Goal: Information Seeking & Learning: Learn about a topic

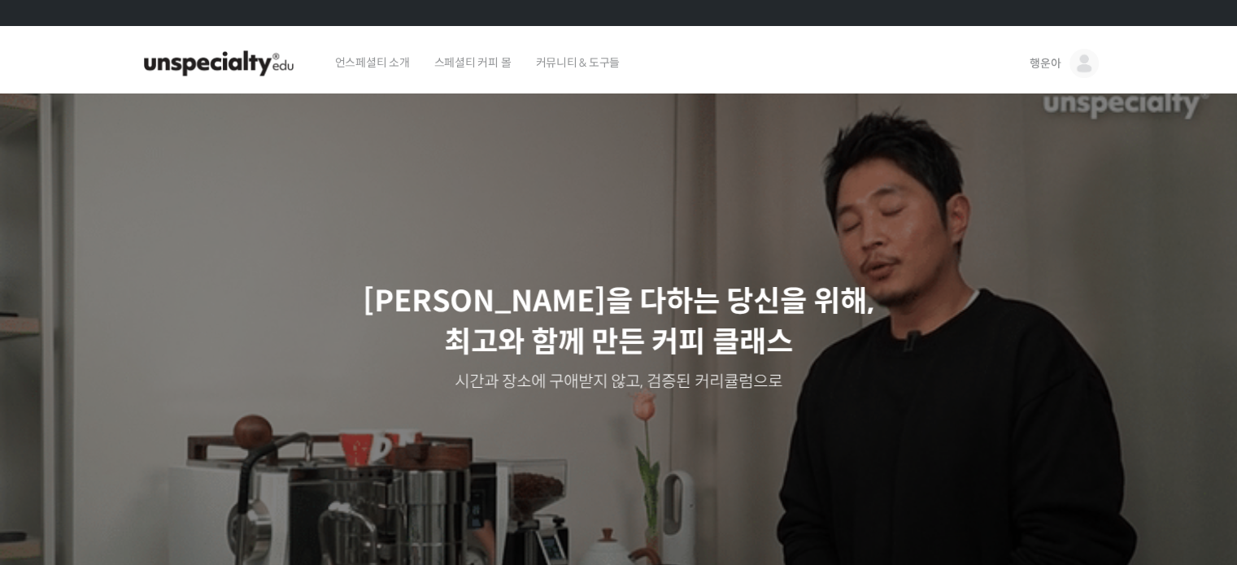
click at [812, 87] on div "언스페셜티 소개 스페셜티 커피 몰 커뮤니티 & 도구들" at bounding box center [668, 64] width 690 height 62
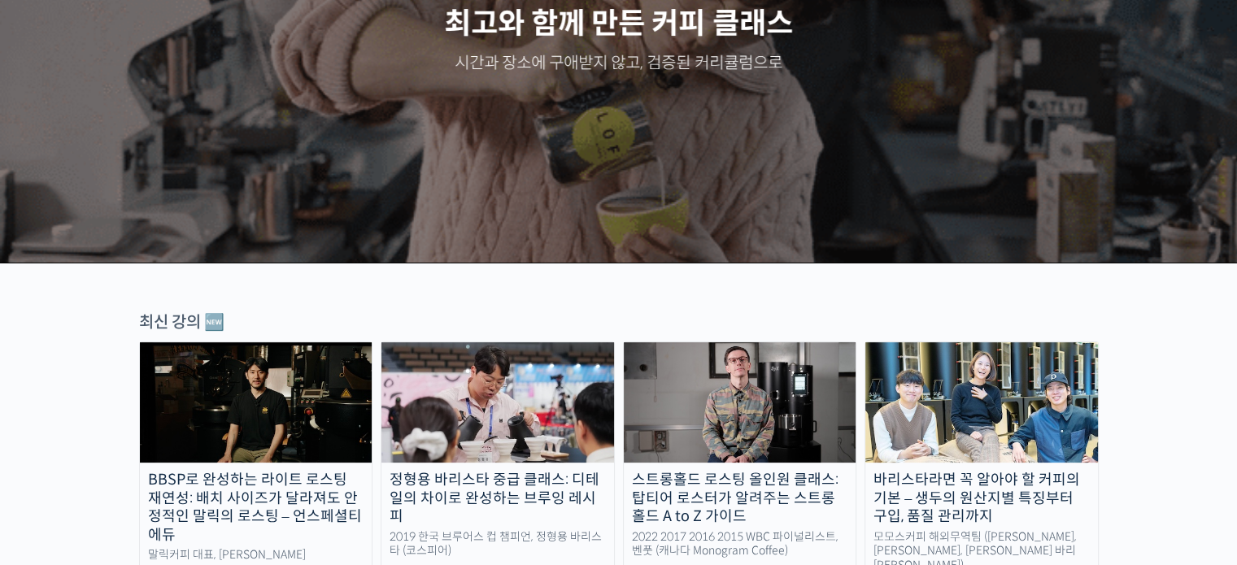
scroll to position [320, 0]
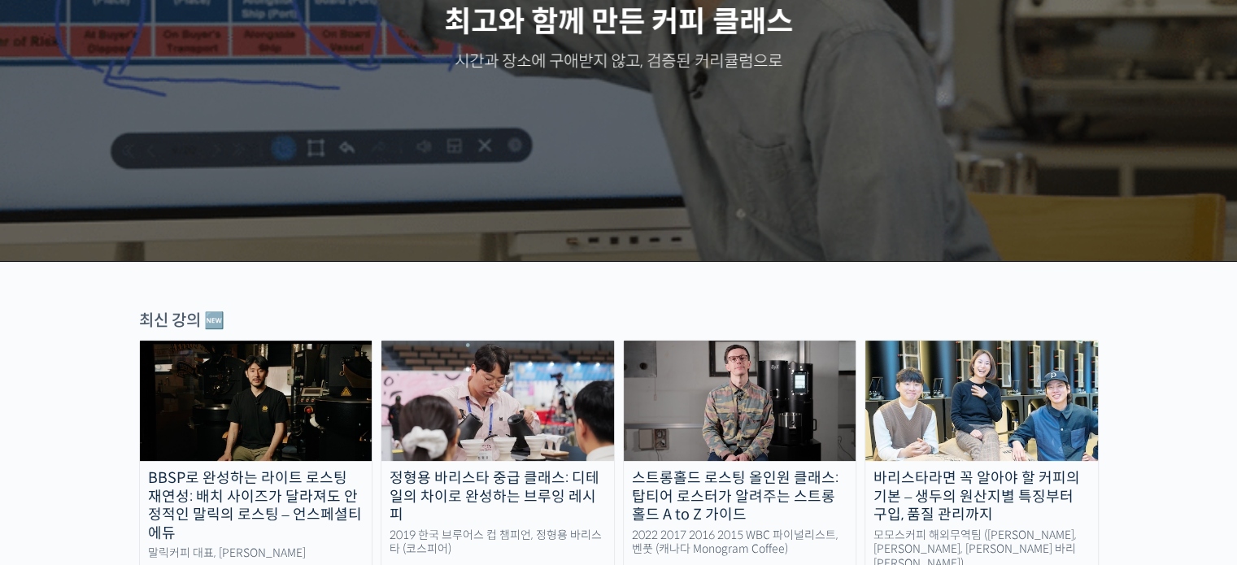
click at [316, 419] on img at bounding box center [256, 401] width 233 height 120
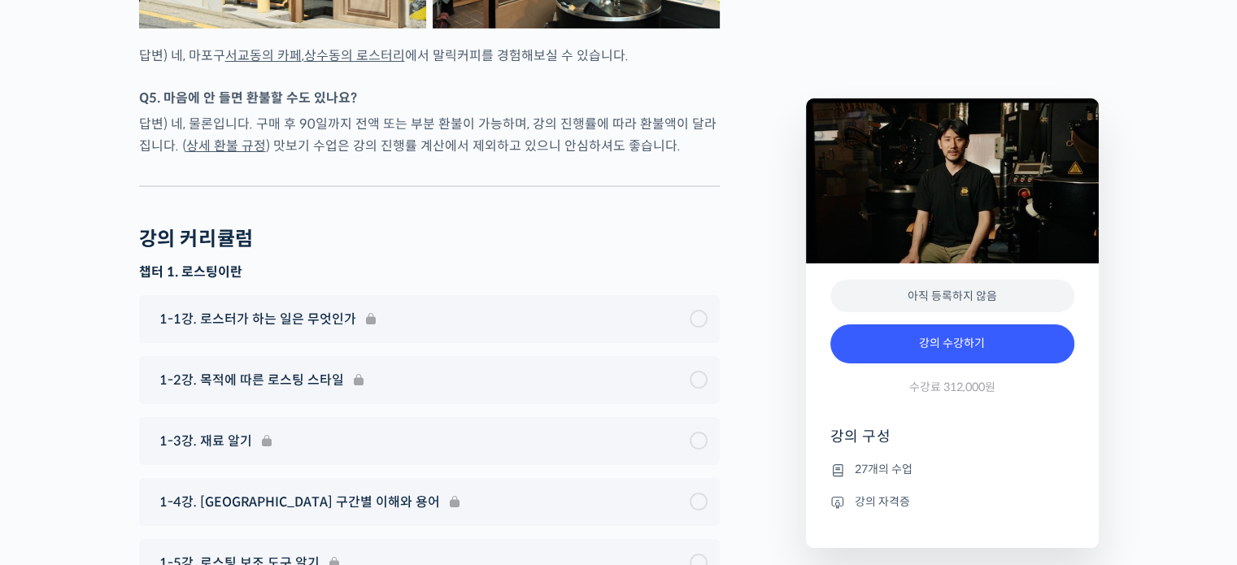
scroll to position [6286, 0]
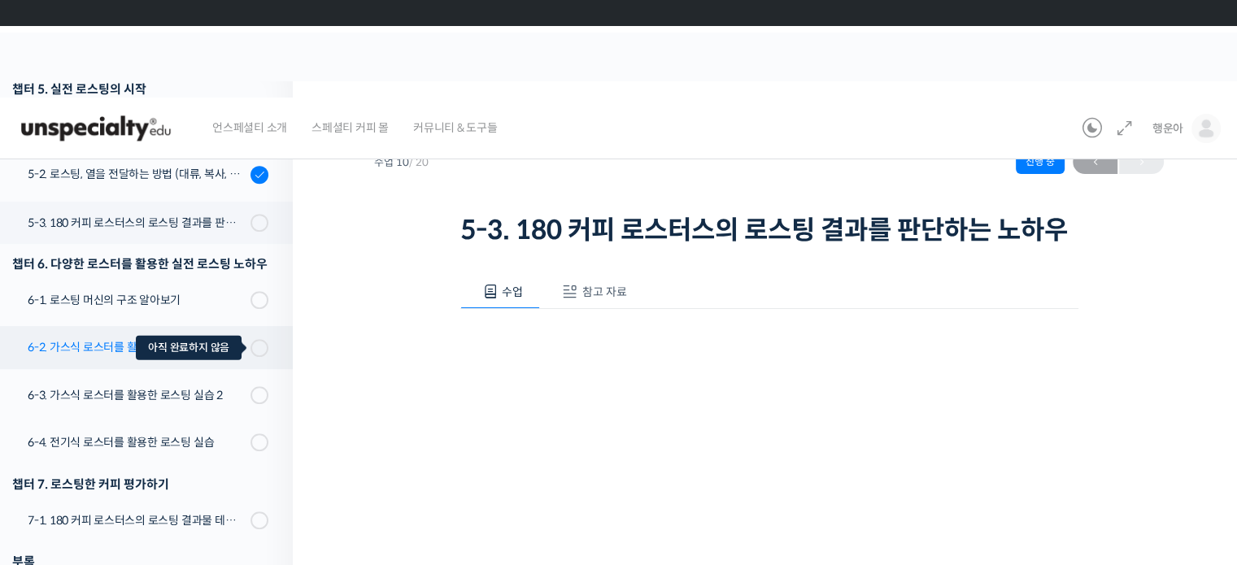
scroll to position [689, 0]
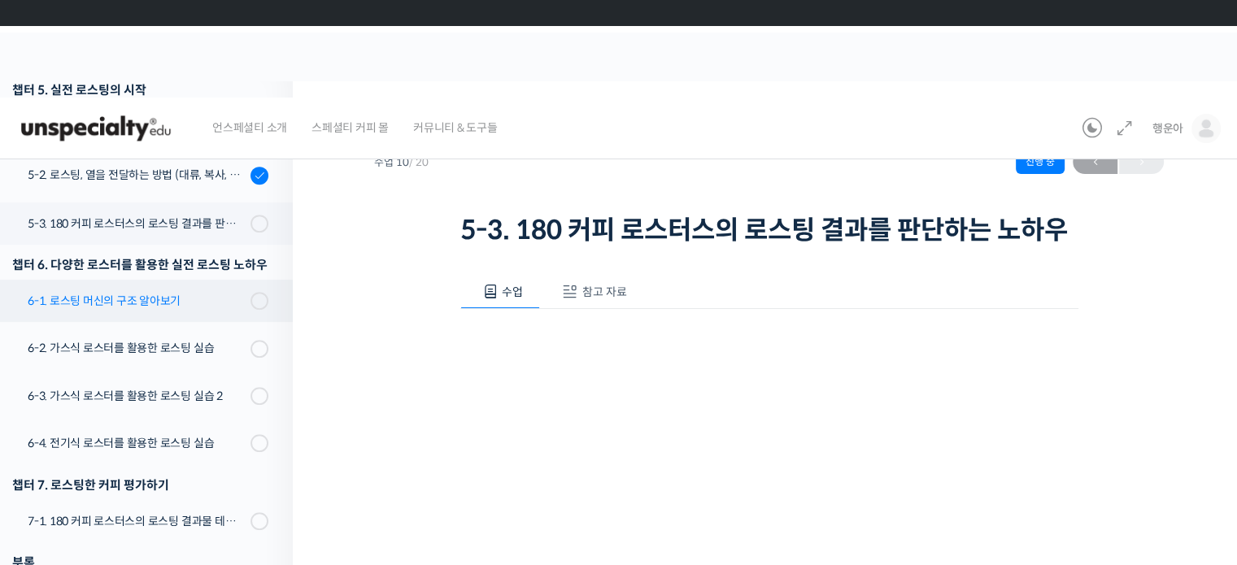
click at [237, 290] on link "6-1. 로스팅 머신의 구조 알아보기" at bounding box center [142, 301] width 301 height 42
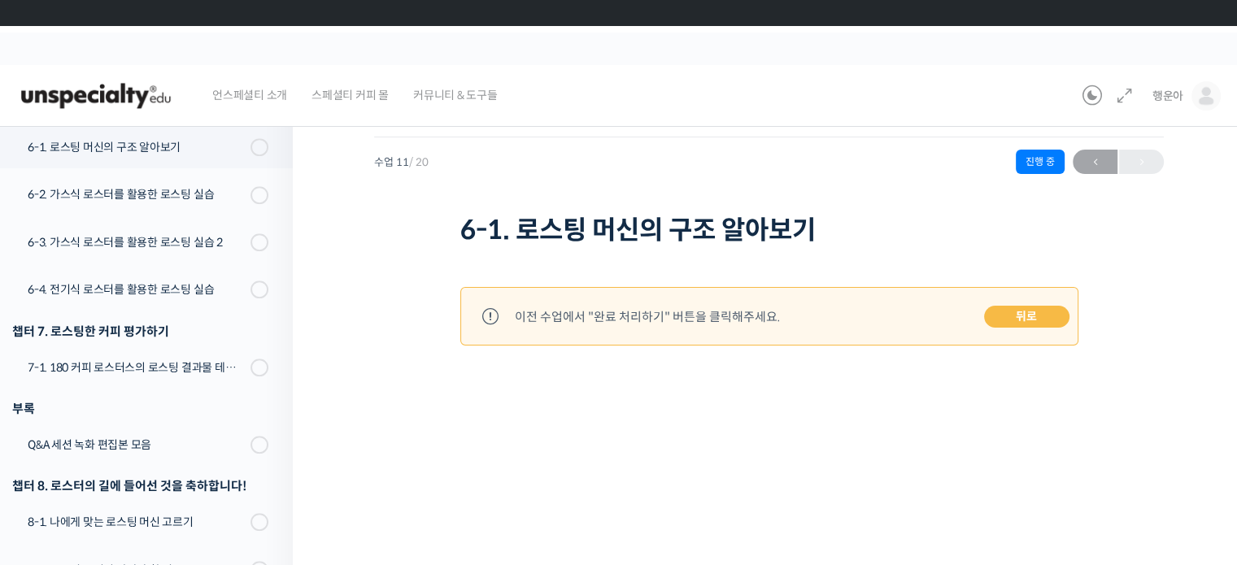
click at [1023, 325] on link "뒤로" at bounding box center [1026, 317] width 85 height 23
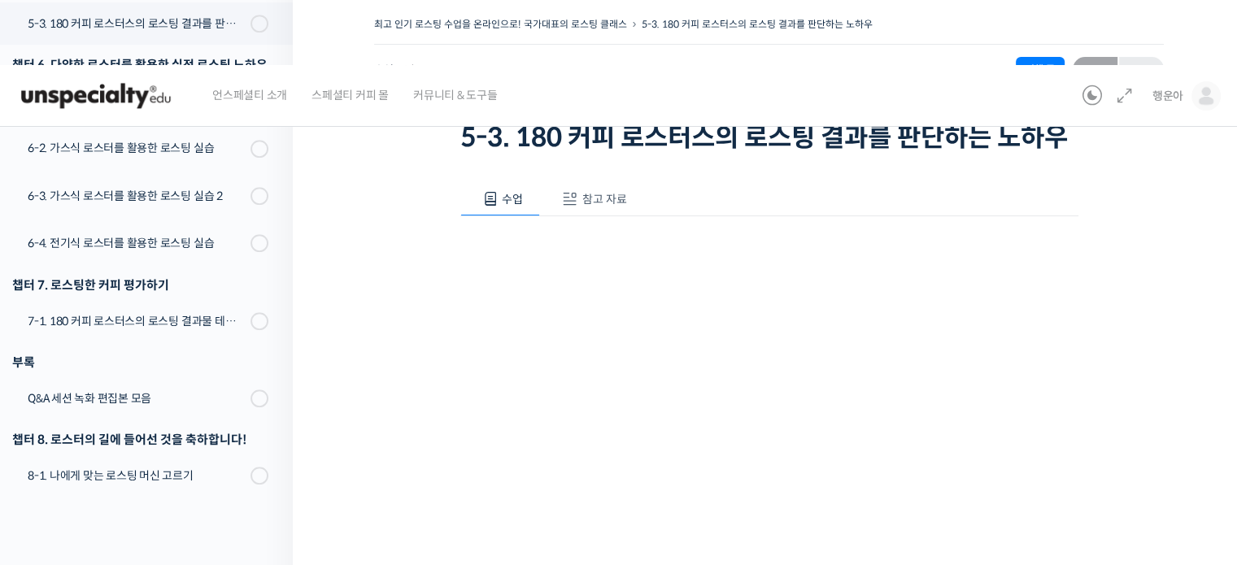
scroll to position [322, 0]
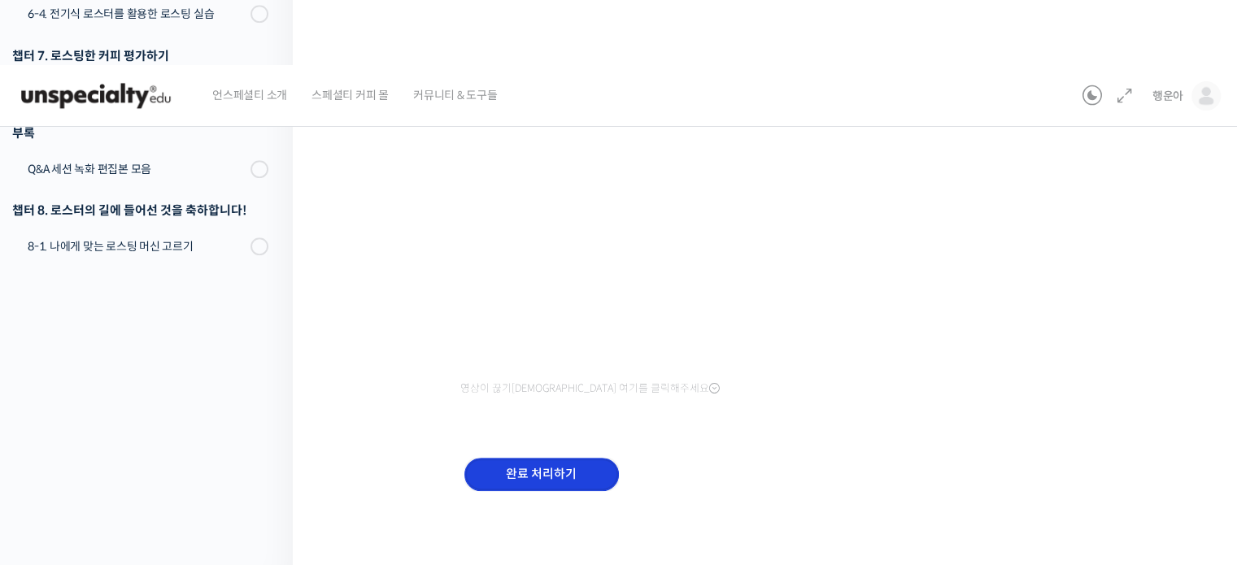
click at [517, 474] on input "완료 처리하기" at bounding box center [541, 474] width 154 height 33
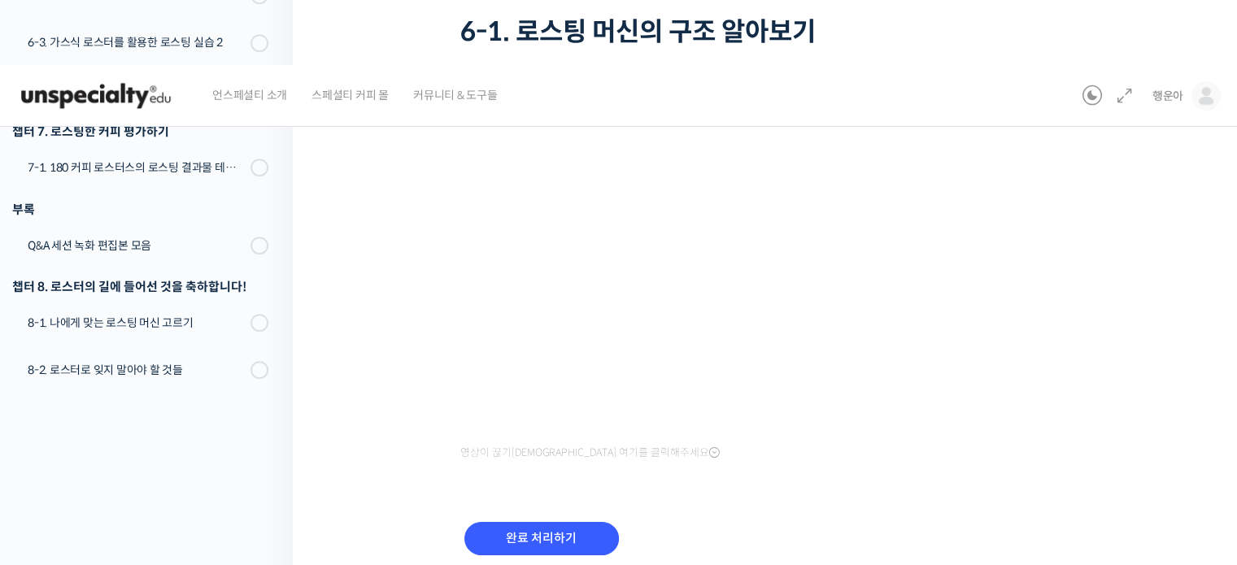
scroll to position [262, 0]
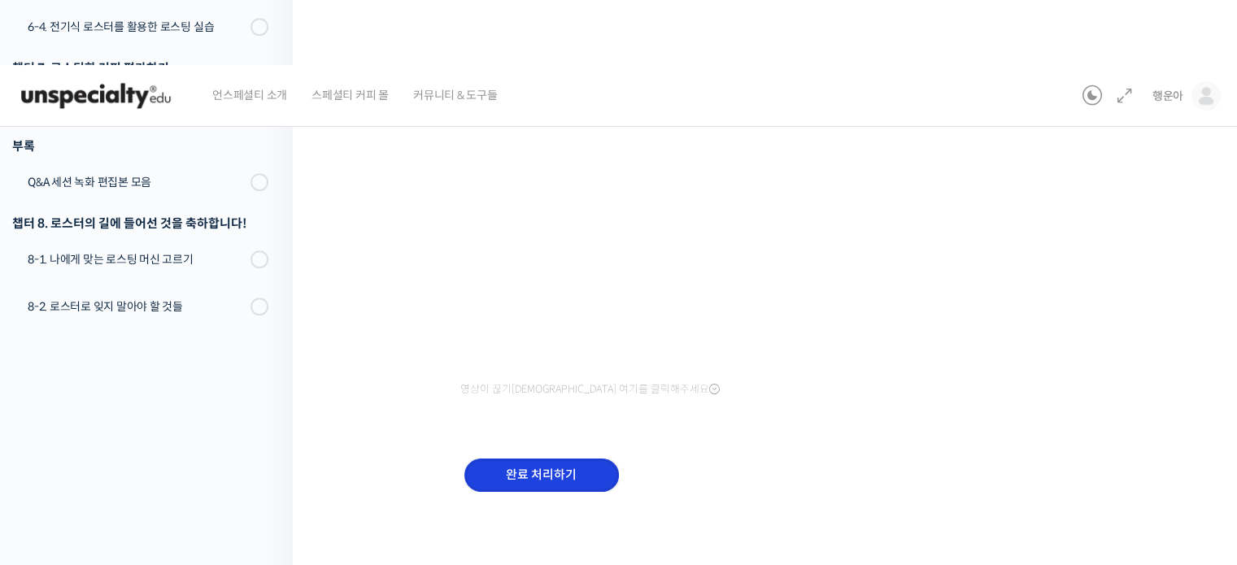
click at [562, 473] on input "완료 처리하기" at bounding box center [541, 475] width 154 height 33
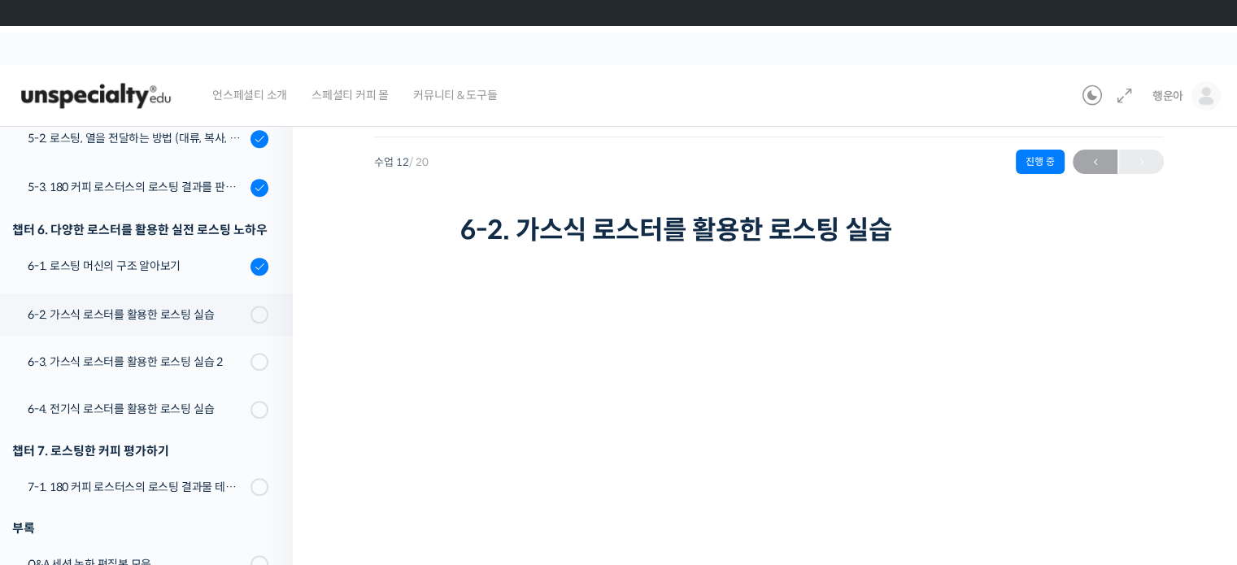
scroll to position [725, 0]
click at [146, 254] on link "6-1. 로스팅 머신의 구조 알아보기" at bounding box center [142, 267] width 301 height 44
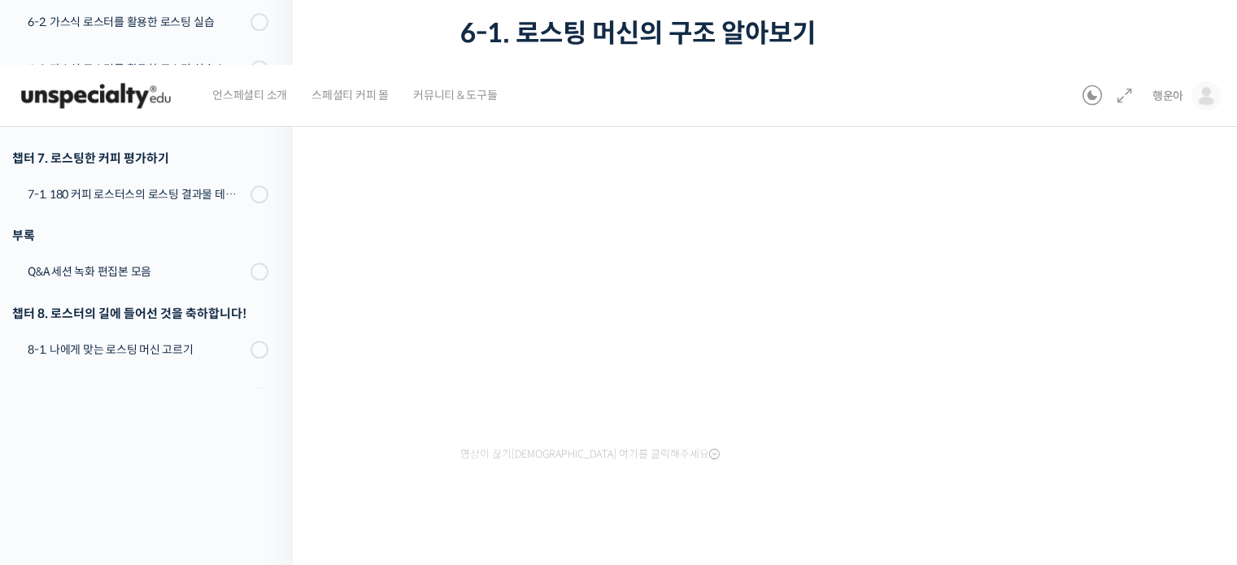
scroll to position [66, 0]
